Goal: Answer question/provide support

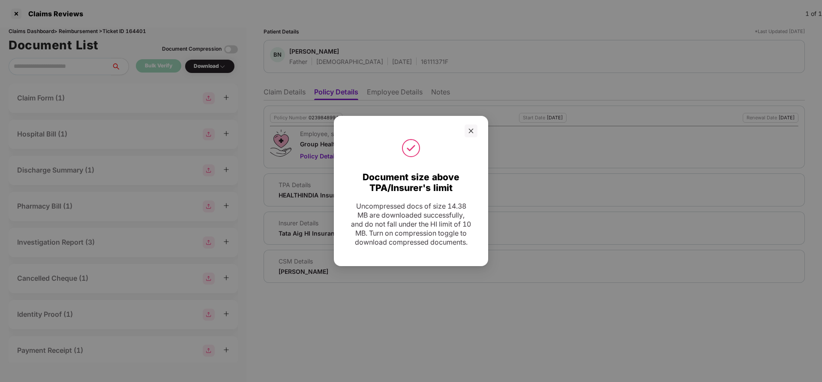
click at [471, 131] on div at bounding box center [471, 130] width 13 height 13
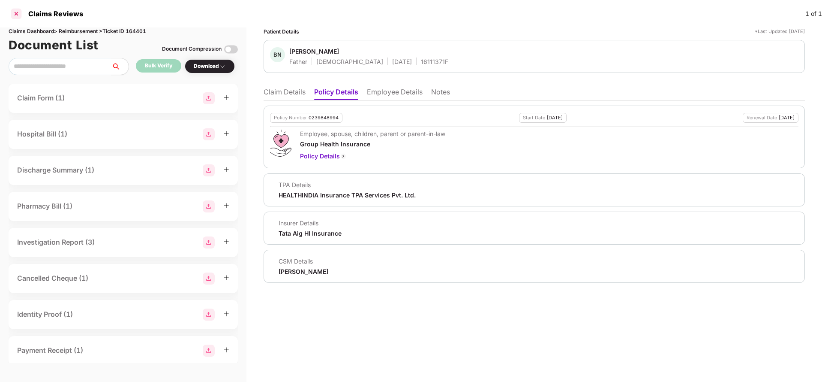
click at [17, 11] on div at bounding box center [16, 14] width 14 height 14
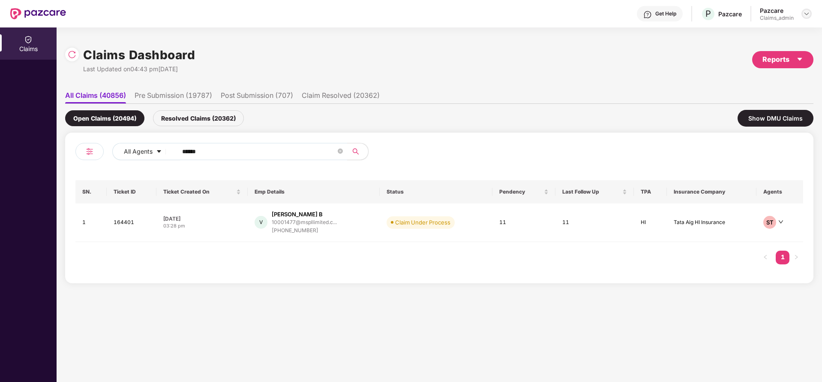
click at [806, 14] on img at bounding box center [806, 13] width 7 height 7
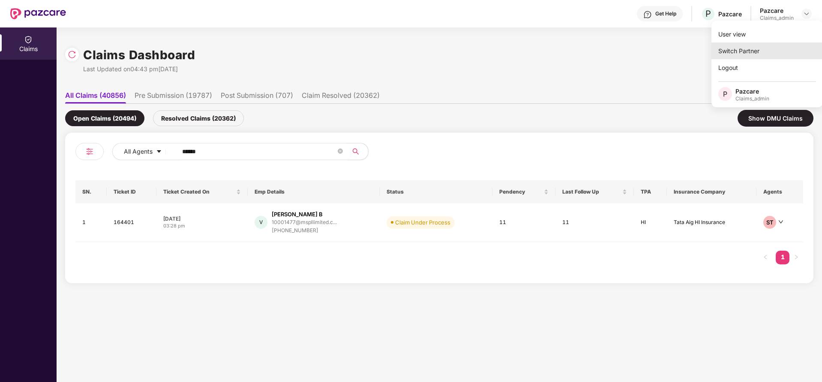
click at [761, 51] on div "Switch Partner" at bounding box center [767, 50] width 111 height 17
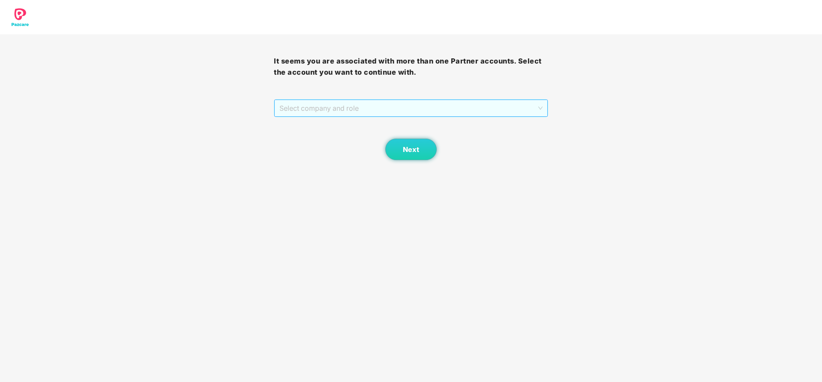
click at [429, 105] on span "Select company and role" at bounding box center [411, 108] width 263 height 16
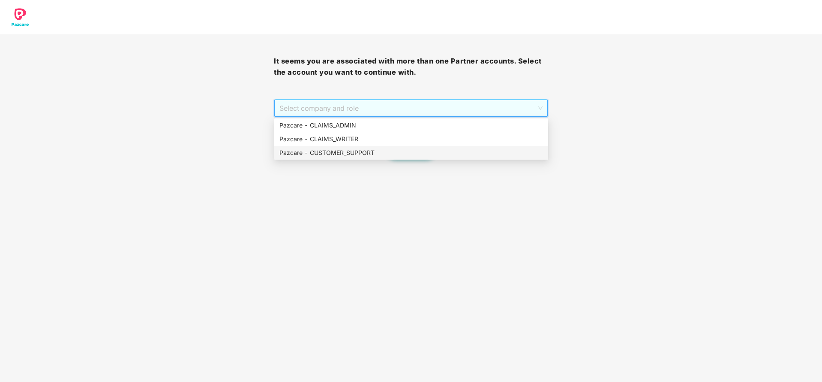
click at [375, 153] on div "Pazcare - CUSTOMER_SUPPORT" at bounding box center [412, 152] width 264 height 9
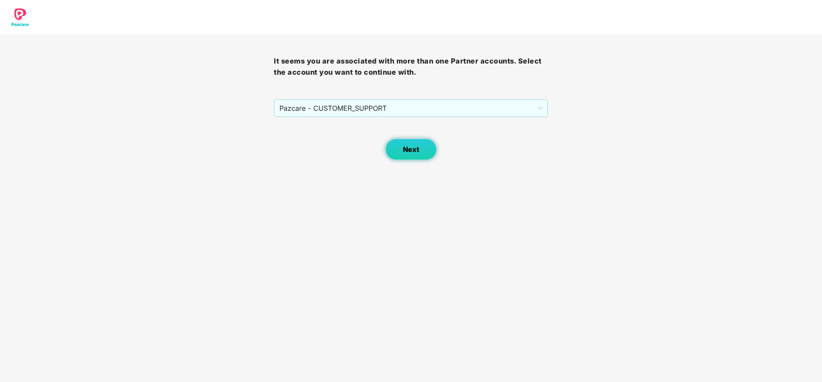
click at [411, 152] on span "Next" at bounding box center [411, 149] width 16 height 8
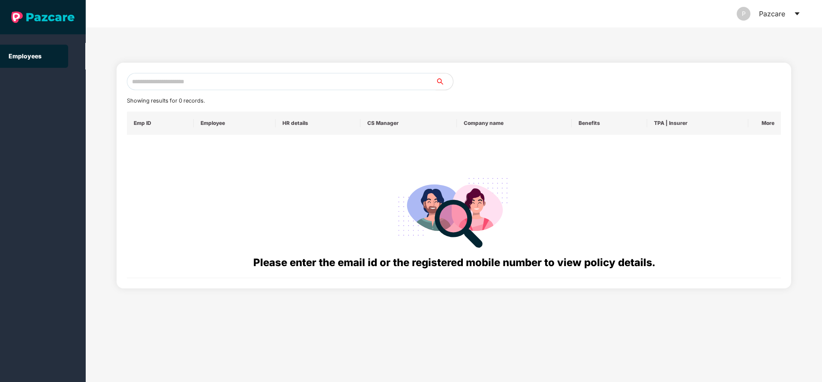
click at [276, 82] on input "text" at bounding box center [281, 81] width 309 height 17
paste input "**********"
drag, startPoint x: 203, startPoint y: 87, endPoint x: 83, endPoint y: 108, distance: 121.9
click at [83, 108] on section "**********" at bounding box center [411, 191] width 822 height 382
paste input "text"
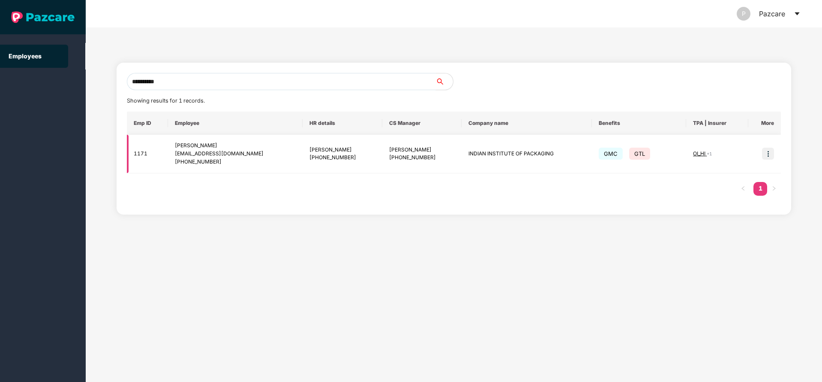
type input "**********"
click at [769, 152] on img at bounding box center [768, 153] width 12 height 12
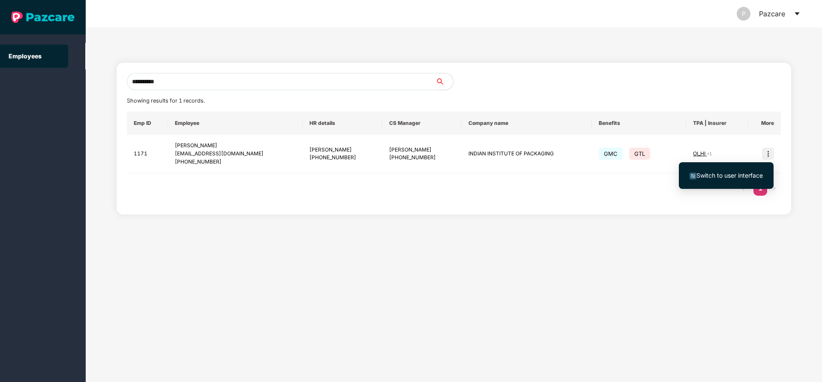
click at [725, 174] on span "Switch to user interface" at bounding box center [730, 174] width 66 height 7
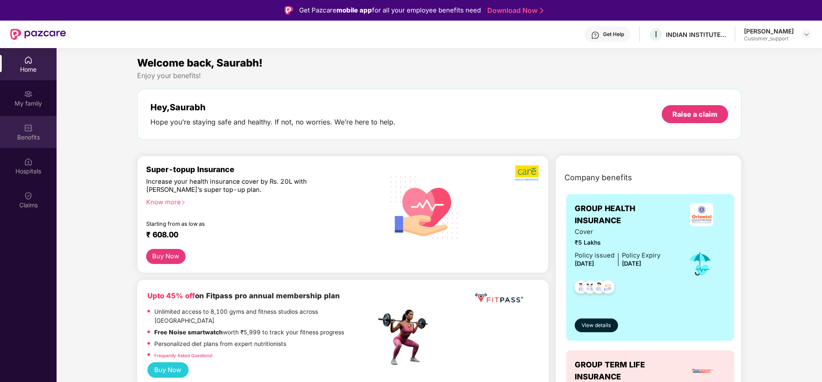
click at [17, 141] on div "Benefits" at bounding box center [28, 132] width 57 height 32
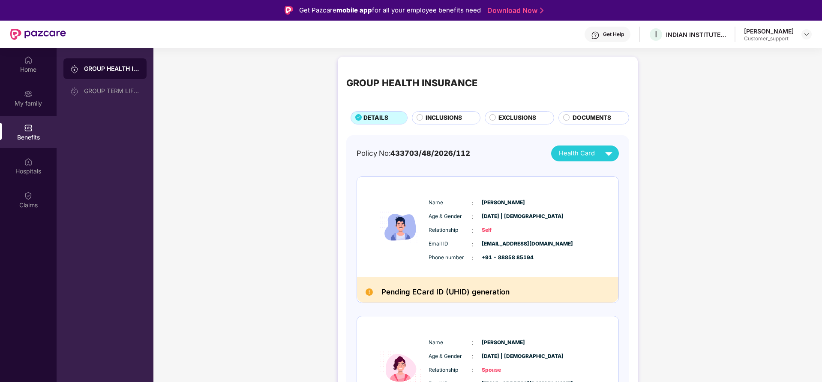
click at [447, 116] on span "INCLUSIONS" at bounding box center [444, 117] width 36 height 9
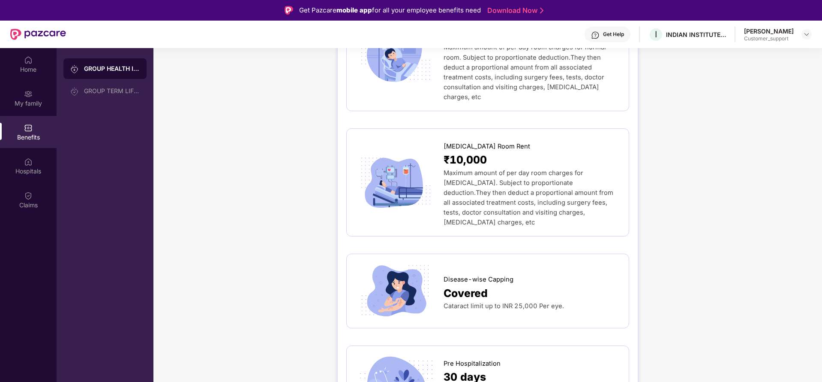
scroll to position [257, 0]
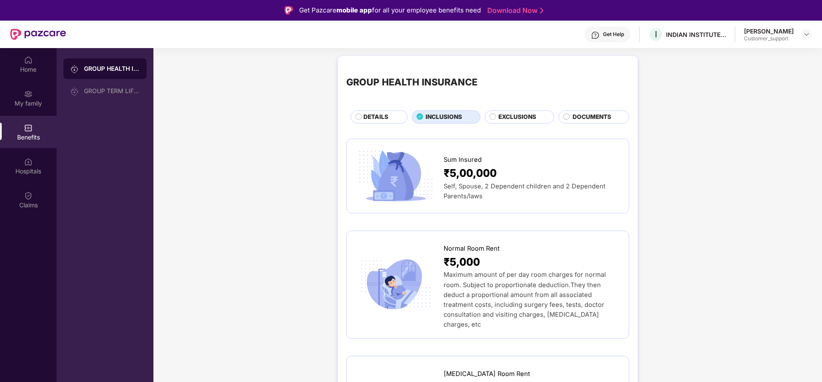
scroll to position [0, 0]
click at [379, 123] on div "DETAILS" at bounding box center [381, 118] width 44 height 11
